Goal: Browse casually

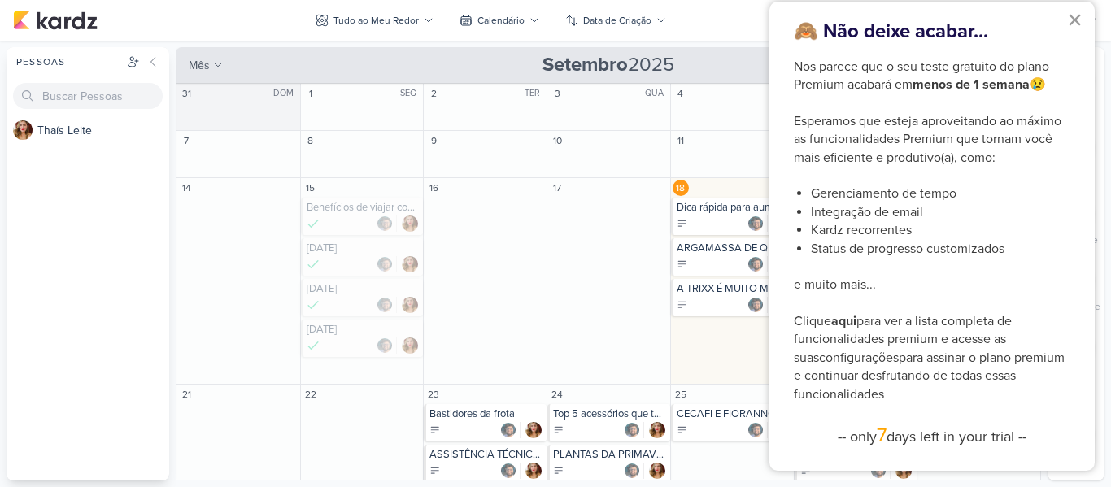
click at [1078, 25] on button "×" at bounding box center [1074, 20] width 15 height 26
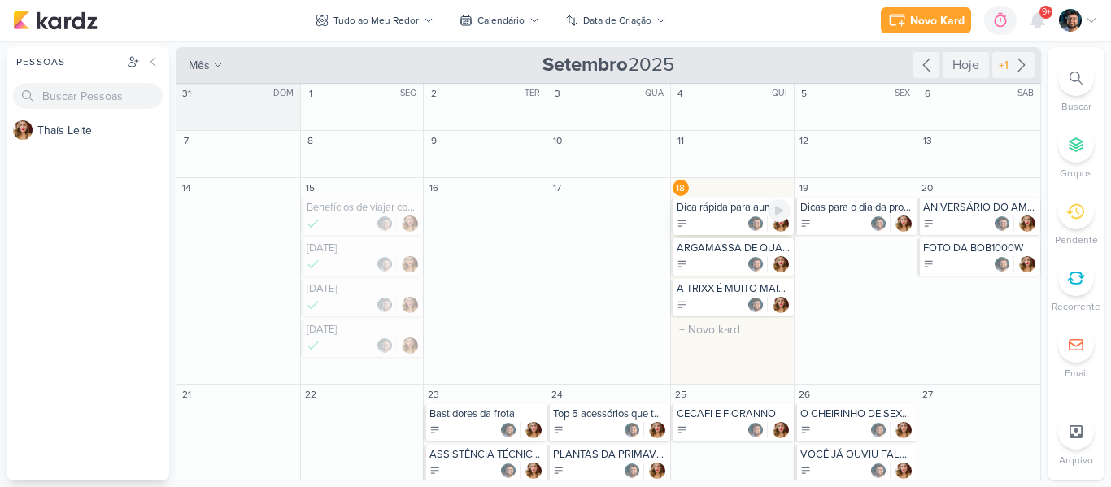
click at [699, 226] on div at bounding box center [734, 224] width 114 height 16
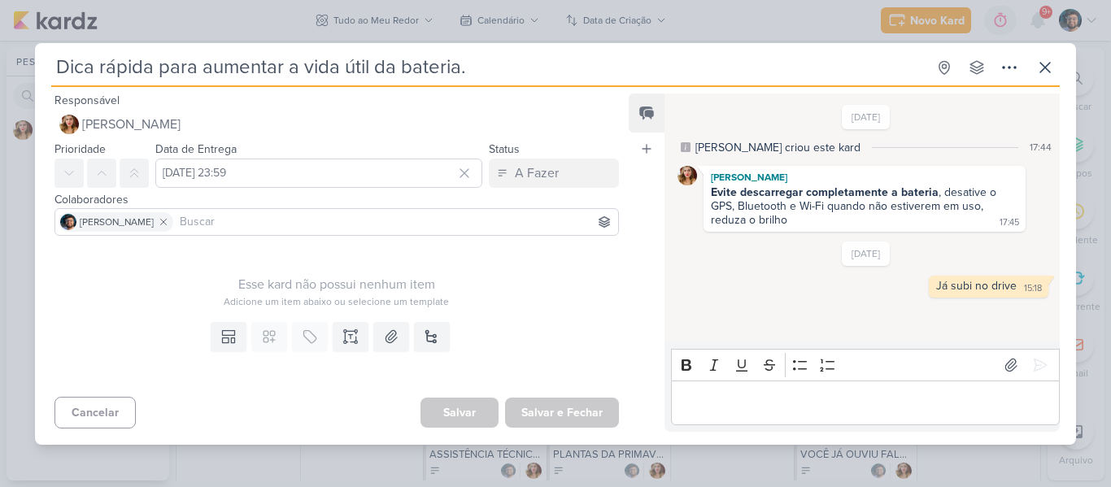
click at [1063, 28] on div "Dica rápida para aumentar a vida útil da bateria. Criado por [PERSON_NAME]" at bounding box center [555, 243] width 1111 height 487
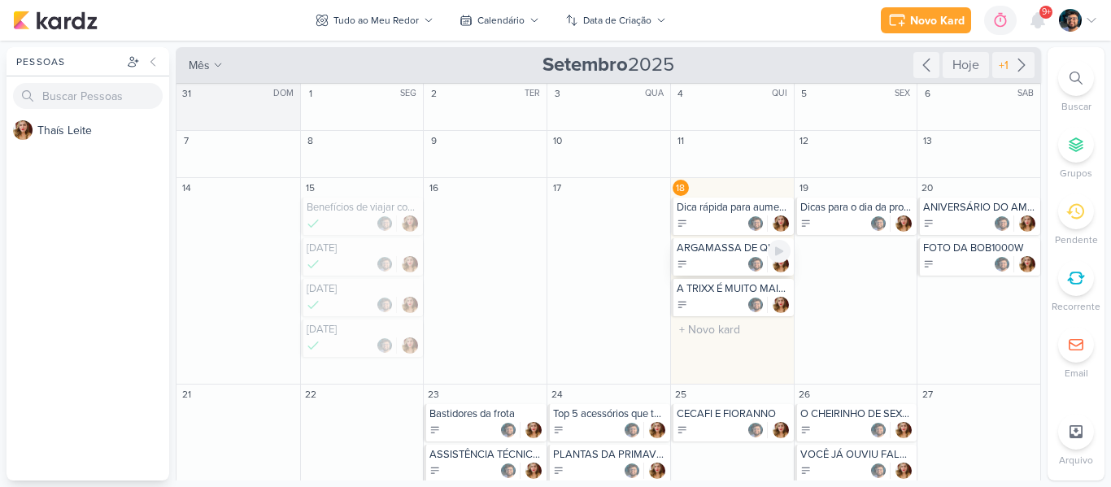
click at [726, 260] on div at bounding box center [734, 264] width 114 height 16
click at [709, 297] on div at bounding box center [734, 305] width 114 height 16
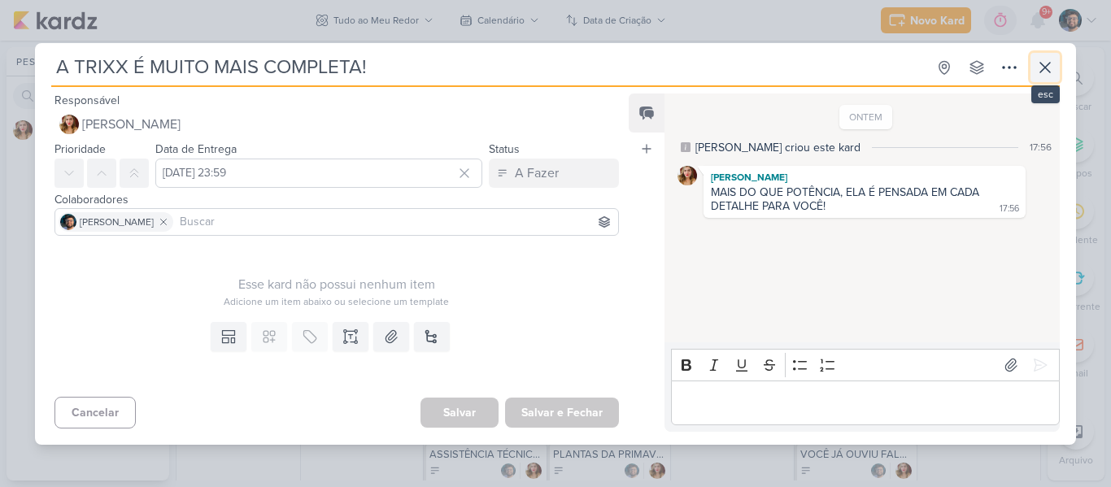
click at [1050, 74] on icon at bounding box center [1045, 68] width 20 height 20
click at [1050, 74] on li "Buscar" at bounding box center [1076, 87] width 57 height 54
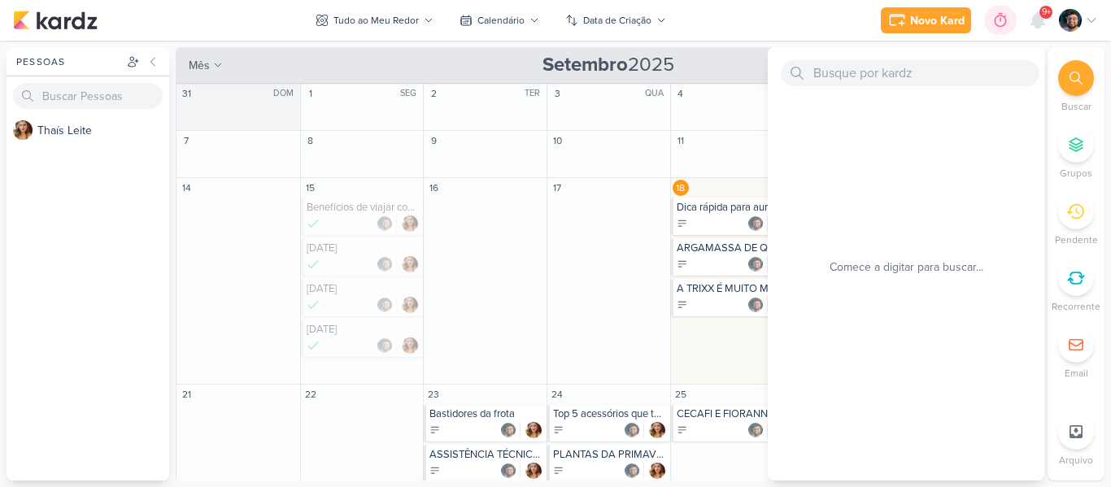
click at [991, 24] on div at bounding box center [1000, 20] width 23 height 26
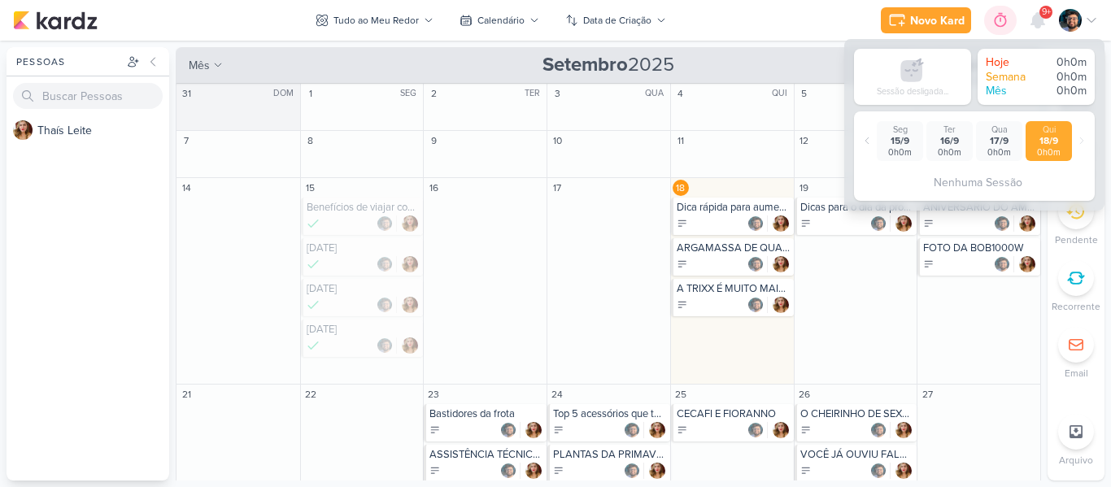
click at [1009, 23] on div at bounding box center [1000, 20] width 23 height 26
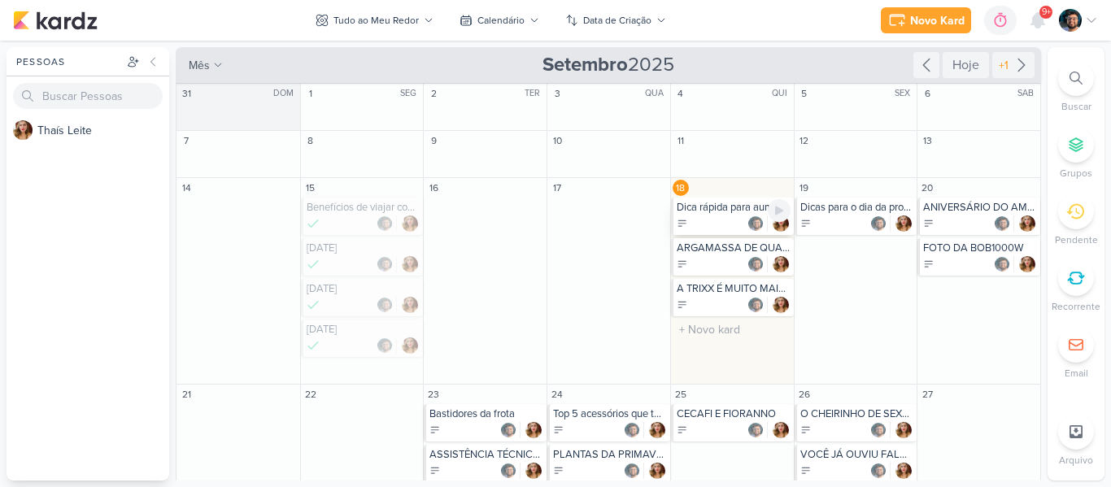
click at [711, 214] on div "Dica rápida para aumentar a vida útil da bateria." at bounding box center [732, 216] width 123 height 37
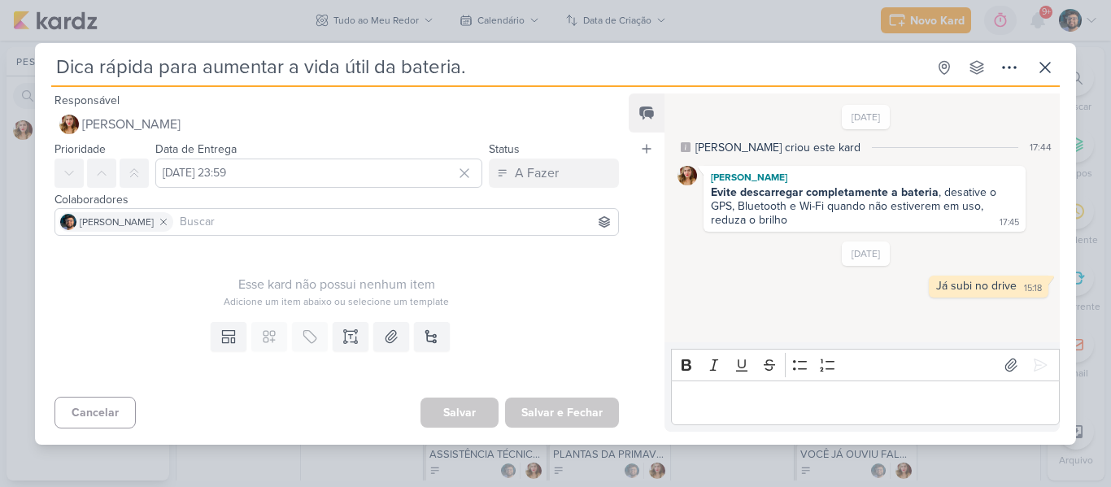
click at [982, 0] on div "Dica rápida para aumentar a vida útil da bateria. Criado por [PERSON_NAME]" at bounding box center [555, 243] width 1111 height 487
